Goal: Task Accomplishment & Management: Manage account settings

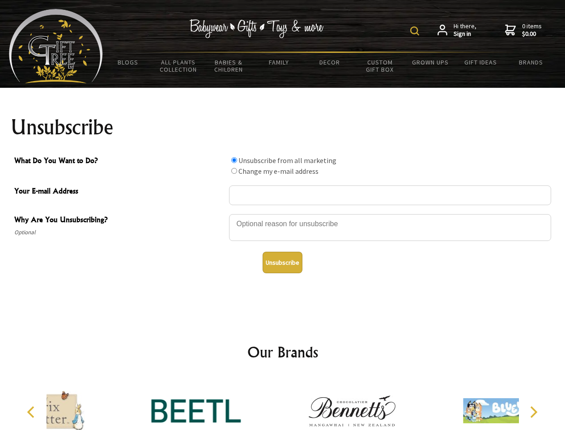
click at [416, 31] on img at bounding box center [414, 30] width 9 height 9
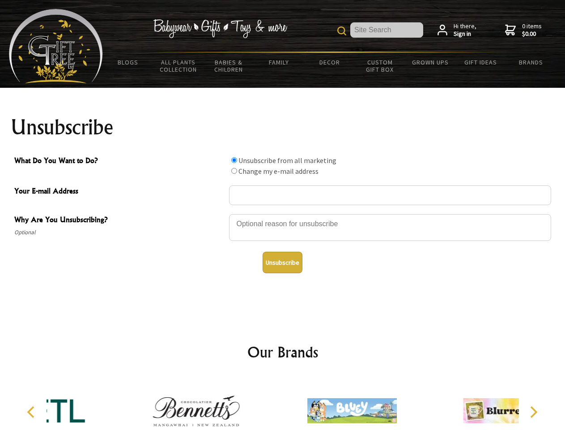
click at [283, 214] on div at bounding box center [390, 228] width 322 height 31
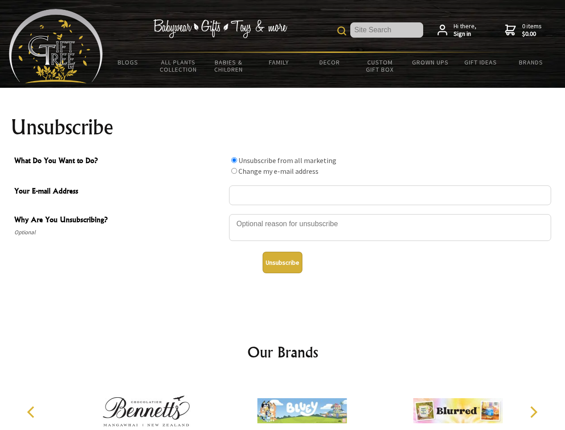
click at [234, 160] on input "What Do You Want to Do?" at bounding box center [234, 160] width 6 height 6
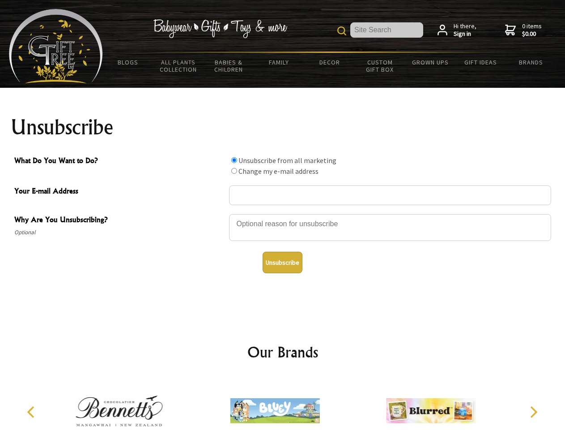
click at [234, 171] on input "What Do You Want to Do?" at bounding box center [234, 171] width 6 height 6
radio input "true"
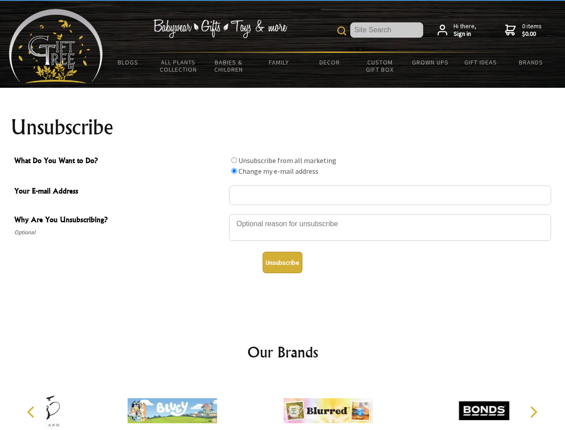
click at [282, 262] on button "Unsubscribe" at bounding box center [283, 262] width 40 height 21
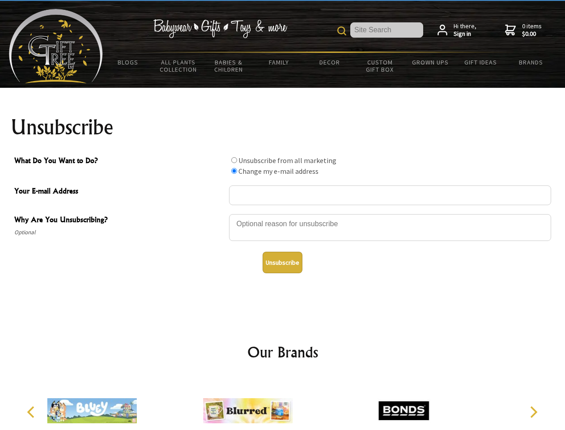
click at [283, 403] on img at bounding box center [248, 410] width 90 height 67
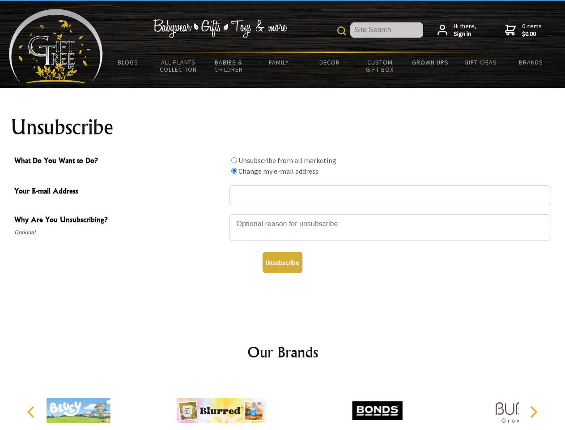
click at [32, 412] on icon "Previous" at bounding box center [32, 412] width 12 height 12
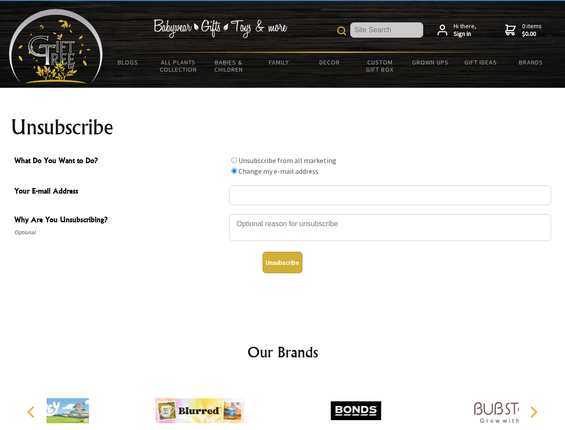
click at [534, 412] on icon "Next" at bounding box center [533, 412] width 12 height 12
